Goal: Complete application form

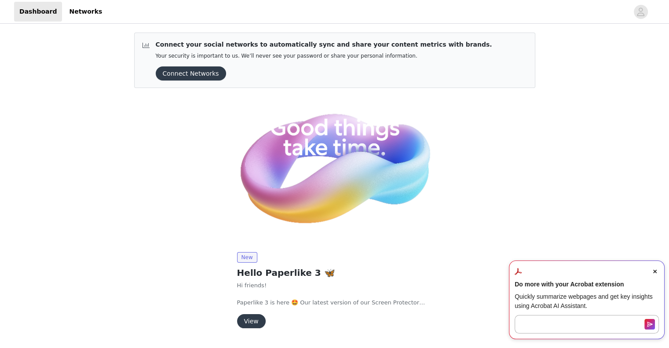
click at [653, 272] on icon "Close Acrobat AI Assistant Dialog" at bounding box center [655, 272] width 4 height 4
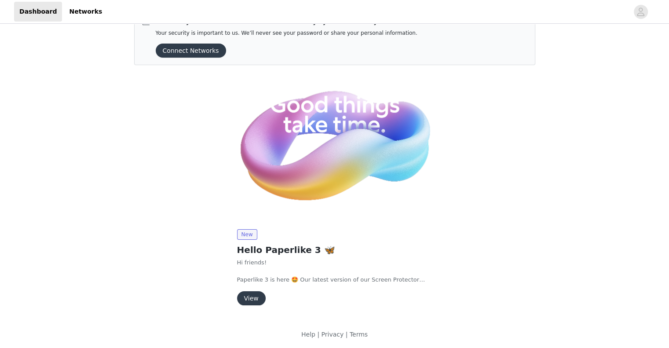
scroll to position [22, 0]
click at [256, 297] on button "View" at bounding box center [251, 299] width 29 height 14
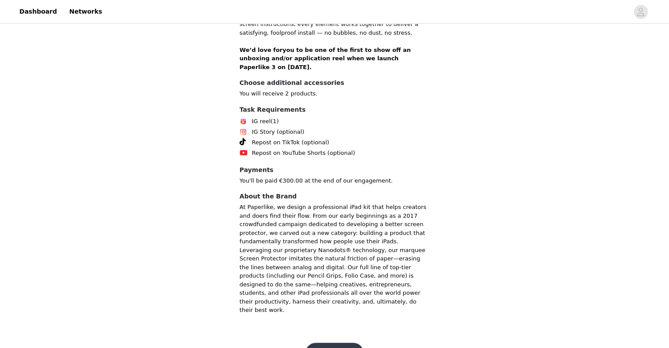
scroll to position [369, 0]
click at [321, 343] on button "Get Started" at bounding box center [334, 353] width 58 height 21
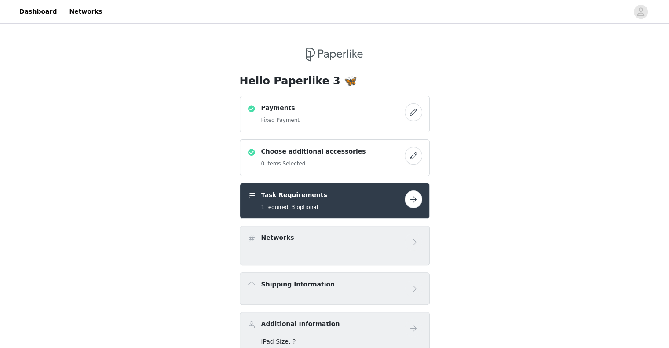
scroll to position [195, 0]
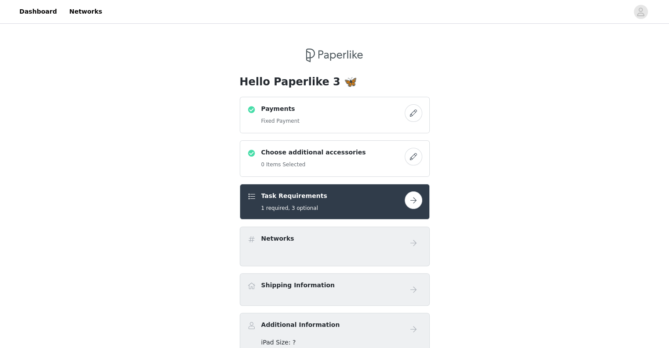
click at [414, 195] on button "button" at bounding box center [414, 200] width 18 height 18
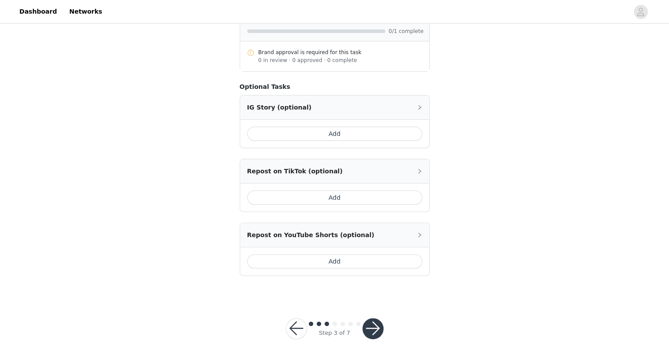
scroll to position [215, 0]
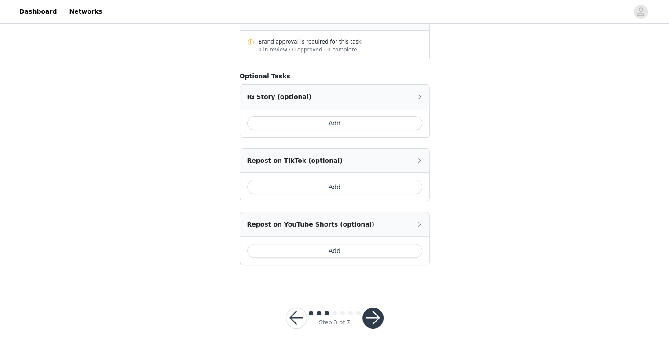
click at [373, 324] on button "button" at bounding box center [372, 317] width 21 height 21
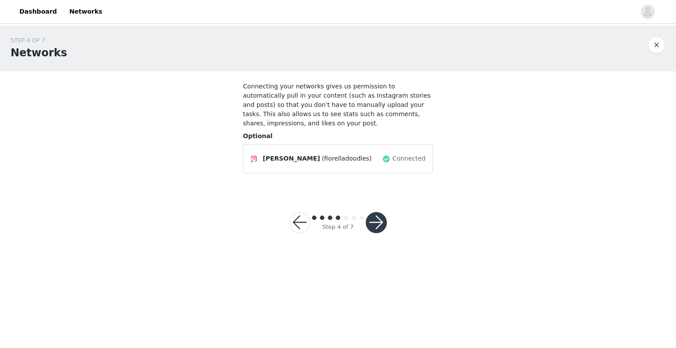
click at [376, 216] on button "button" at bounding box center [375, 222] width 21 height 21
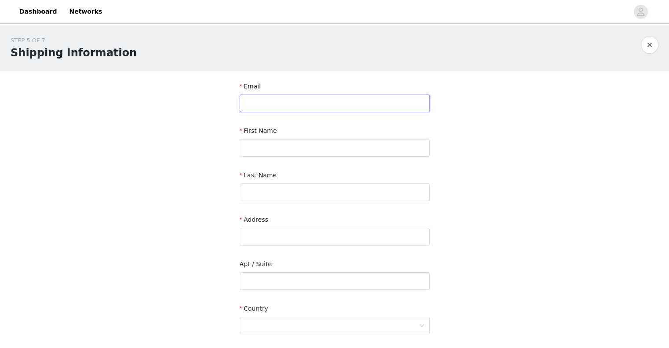
click at [281, 107] on input "text" at bounding box center [335, 104] width 190 height 18
type input "[DOMAIN_NAME][EMAIL_ADDRESS][DOMAIN_NAME]"
type input "[PERSON_NAME]"
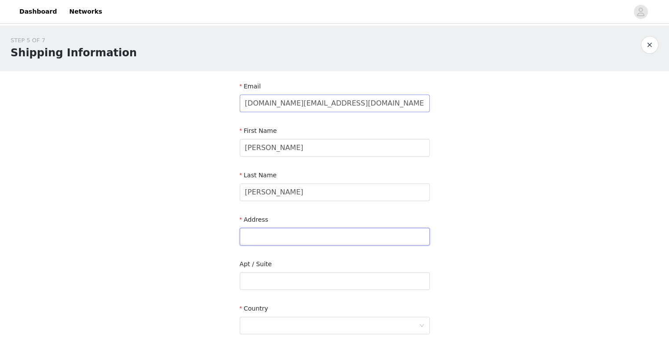
type input "[STREET_ADDRESS]"
type input "Oakville"
type input "L6H 6N3"
type input "2899521114"
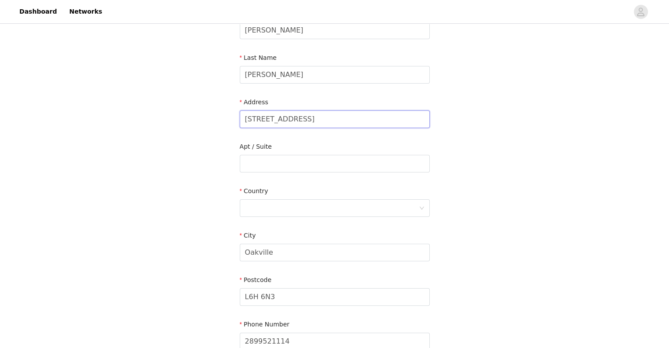
drag, startPoint x: 310, startPoint y: 115, endPoint x: 182, endPoint y: 121, distance: 127.7
click at [182, 121] on div "STEP 5 OF 7 Shipping Information Email [DOMAIN_NAME][EMAIL_ADDRESS][DOMAIN_NAME…" at bounding box center [334, 141] width 669 height 467
type input "[STREET_ADDRESS]"
click at [276, 164] on input "text" at bounding box center [335, 164] width 190 height 18
type input "Unit 2212"
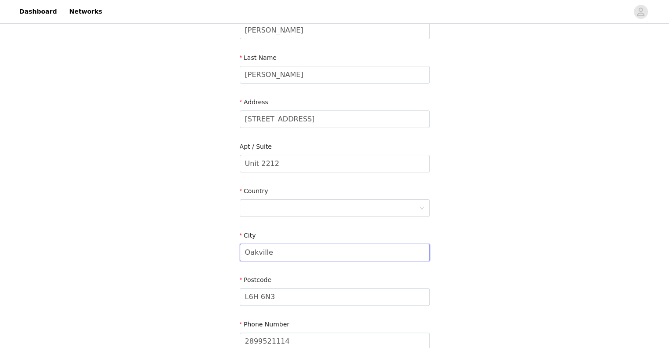
drag, startPoint x: 279, startPoint y: 254, endPoint x: 153, endPoint y: 265, distance: 126.3
click at [153, 265] on div "STEP 5 OF 7 Shipping Information Email [DOMAIN_NAME][EMAIL_ADDRESS][DOMAIN_NAME…" at bounding box center [334, 141] width 669 height 467
type input "[GEOGRAPHIC_DATA]"
drag, startPoint x: 274, startPoint y: 295, endPoint x: 208, endPoint y: 292, distance: 65.6
click at [208, 292] on div "STEP 5 OF 7 Shipping Information Email [DOMAIN_NAME][EMAIL_ADDRESS][DOMAIN_NAME…" at bounding box center [334, 141] width 669 height 467
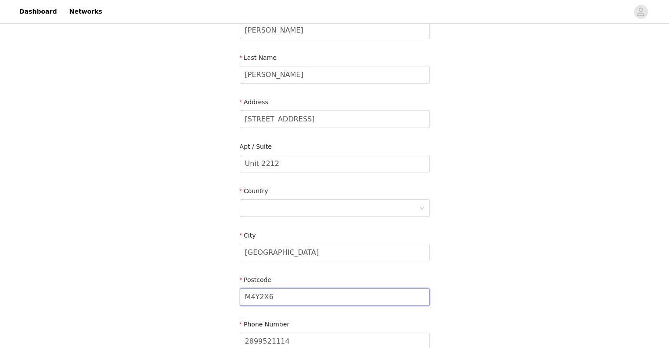
scroll to position [207, 0]
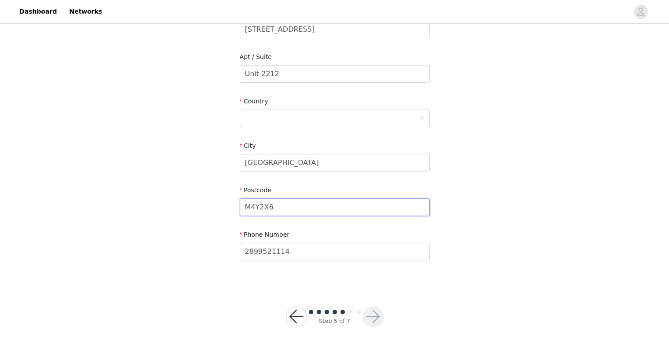
type input "M4Y2X6"
click at [293, 243] on input "2899521114" at bounding box center [335, 252] width 190 height 18
click at [409, 281] on section "Email [DOMAIN_NAME][EMAIL_ADDRESS][DOMAIN_NAME] First Name [PERSON_NAME] Last N…" at bounding box center [334, 74] width 211 height 421
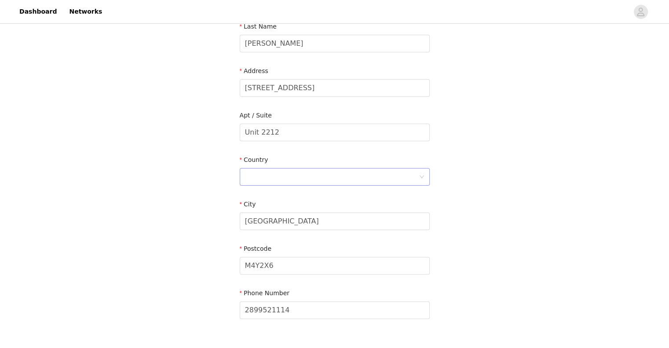
click at [278, 175] on div at bounding box center [332, 176] width 174 height 17
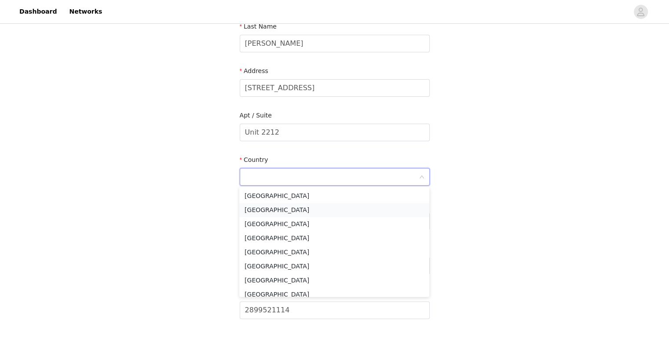
click at [274, 207] on li "[GEOGRAPHIC_DATA]" at bounding box center [334, 210] width 190 height 14
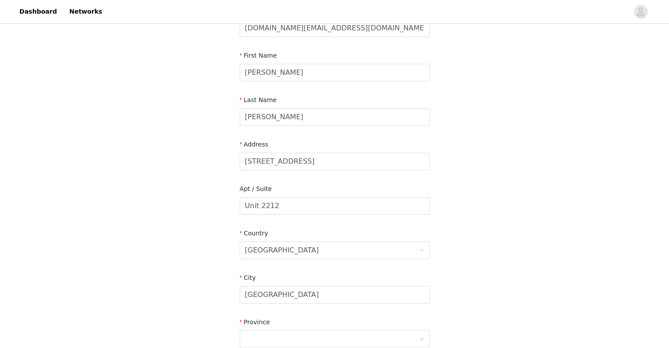
scroll to position [197, 0]
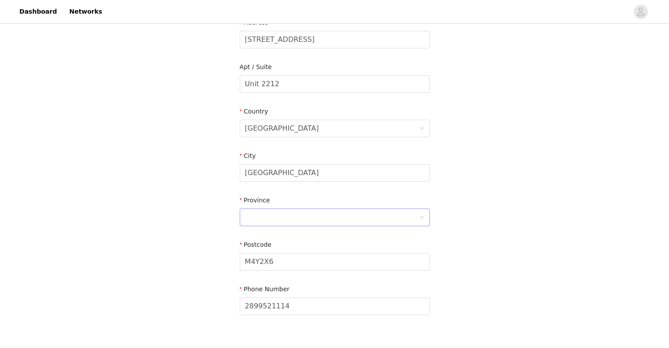
click at [261, 218] on div at bounding box center [332, 217] width 174 height 17
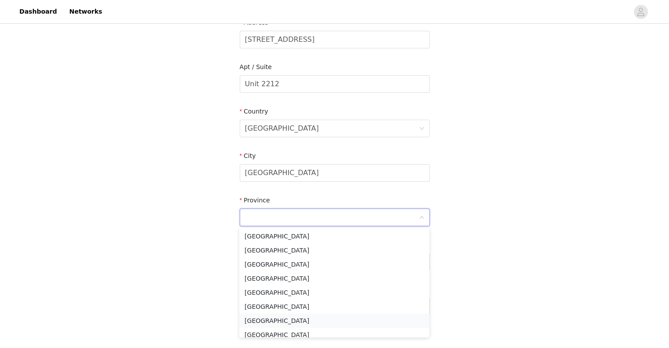
scroll to position [76, 0]
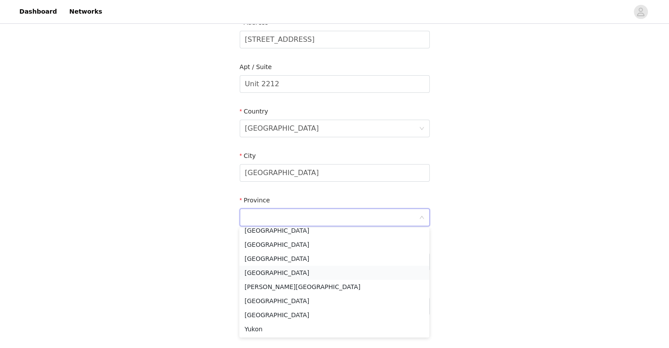
click at [258, 274] on li "[GEOGRAPHIC_DATA]" at bounding box center [334, 273] width 190 height 14
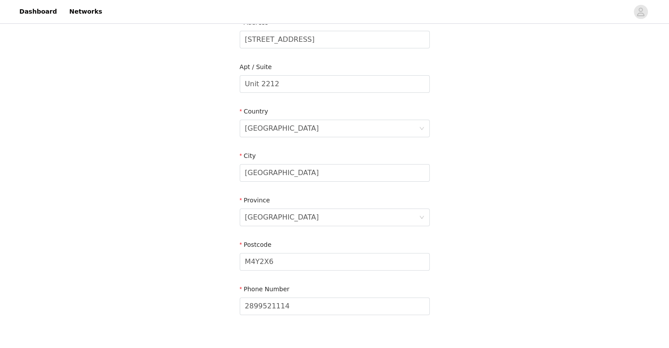
scroll to position [252, 0]
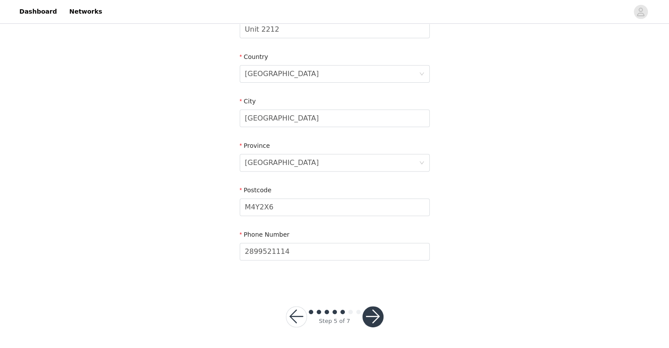
click at [369, 324] on button "button" at bounding box center [372, 316] width 21 height 21
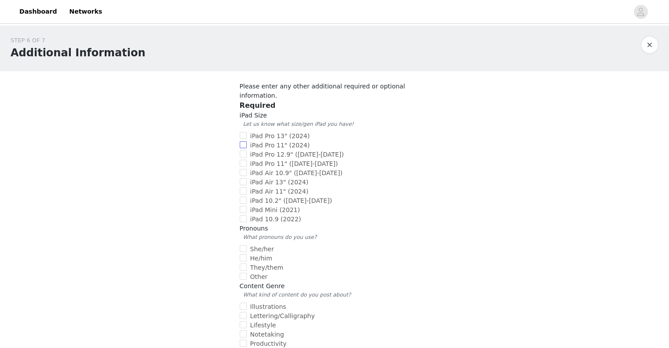
click at [244, 141] on input "iPad Pro 11" (2024)" at bounding box center [243, 144] width 7 height 7
checkbox input "true"
click at [262, 245] on span "She/her" at bounding box center [262, 248] width 31 height 7
click at [247, 245] on input "She/her" at bounding box center [243, 248] width 7 height 7
checkbox input "true"
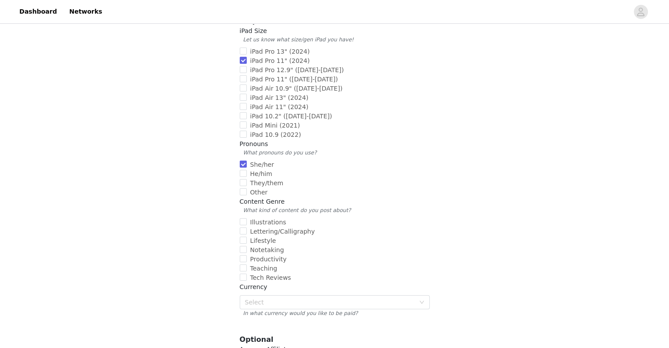
scroll to position [176, 0]
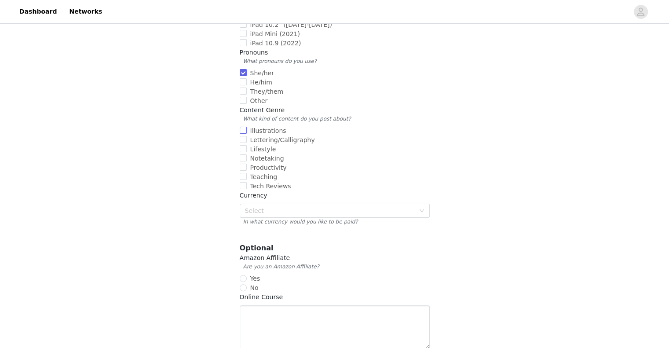
click at [270, 127] on span "Illustrations" at bounding box center [268, 130] width 43 height 7
click at [247, 127] on input "Illustrations" at bounding box center [243, 130] width 7 height 7
checkbox input "true"
click at [270, 206] on div "Select" at bounding box center [330, 210] width 170 height 9
click at [269, 248] on li "$ CAD" at bounding box center [334, 247] width 190 height 14
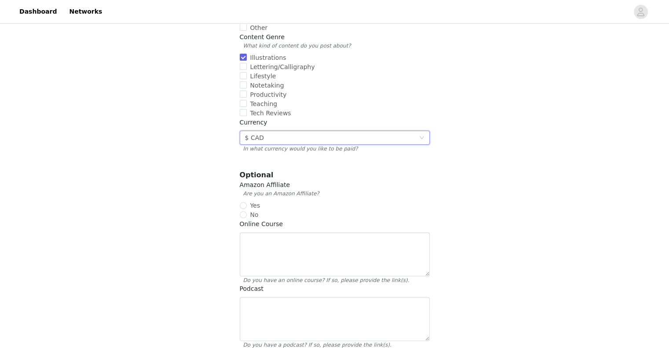
scroll to position [293, 0]
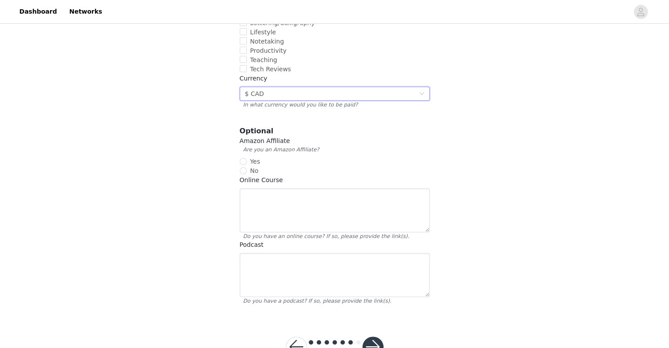
click at [248, 167] on span "No" at bounding box center [254, 170] width 15 height 7
click at [247, 167] on input "No" at bounding box center [243, 170] width 7 height 7
radio input "true"
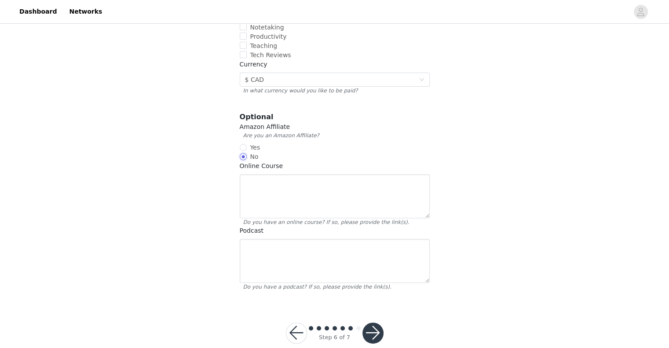
scroll to position [314, 0]
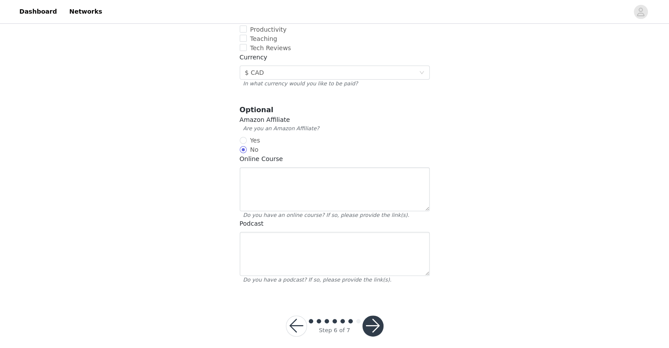
click at [378, 315] on button "button" at bounding box center [372, 325] width 21 height 21
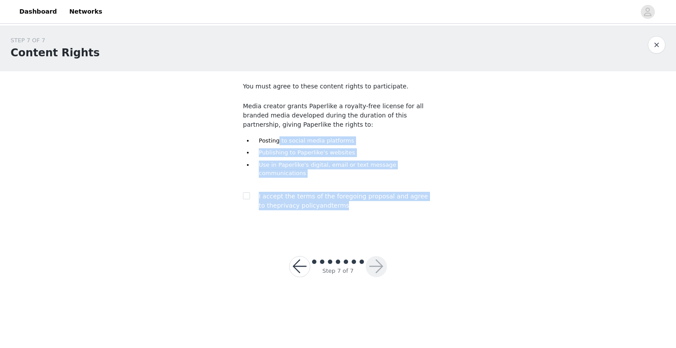
drag, startPoint x: 278, startPoint y: 144, endPoint x: 436, endPoint y: 197, distance: 166.9
click at [436, 196] on section "You must agree to these content rights to participate. Media creator grants Pap…" at bounding box center [337, 153] width 211 height 164
click at [246, 192] on input "checkbox" at bounding box center [246, 195] width 6 height 6
checkbox input "true"
click at [379, 263] on button "button" at bounding box center [375, 266] width 21 height 21
